Goal: Information Seeking & Learning: Compare options

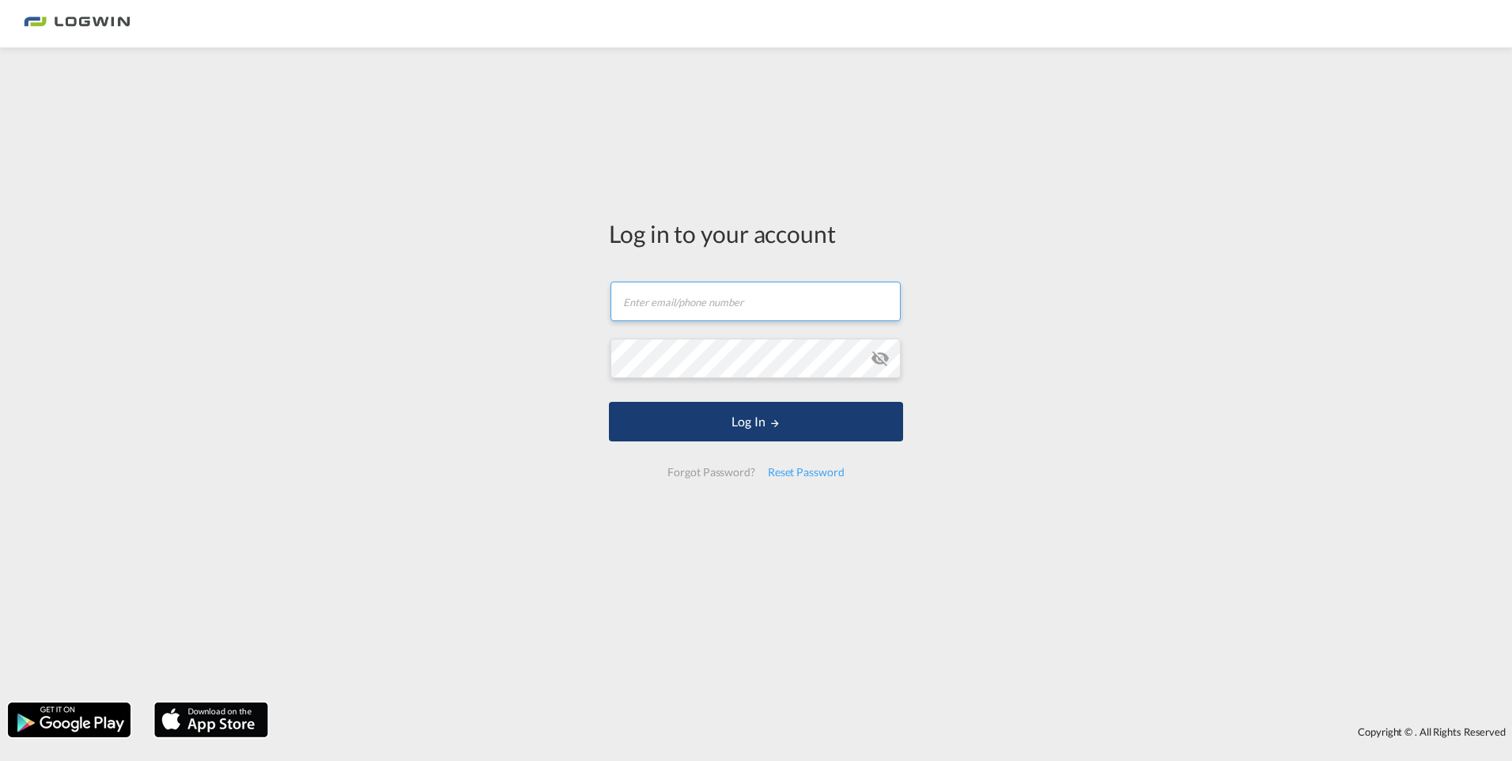
type input "[PERSON_NAME][EMAIL_ADDRESS][PERSON_NAME][DOMAIN_NAME]"
click at [754, 424] on button "Log In" at bounding box center [756, 422] width 294 height 40
